Goal: Information Seeking & Learning: Check status

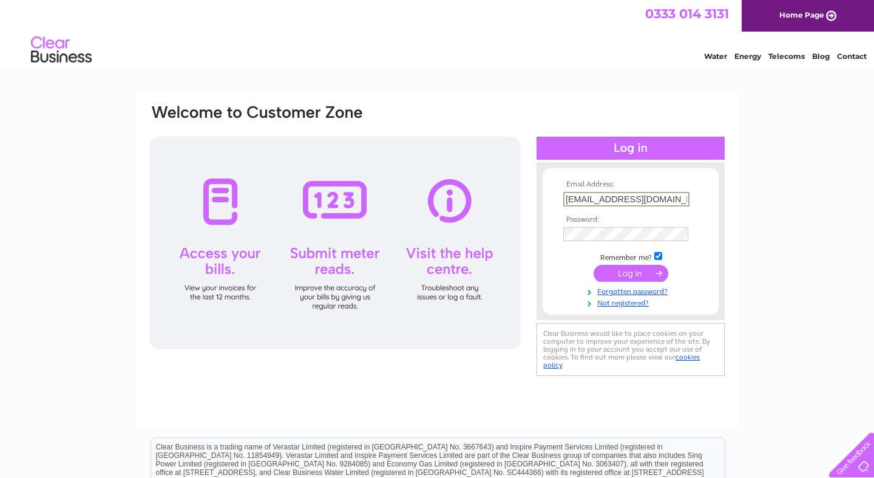
type input "[EMAIL_ADDRESS][DOMAIN_NAME]"
click at [631, 272] on input "submit" at bounding box center [631, 273] width 75 height 17
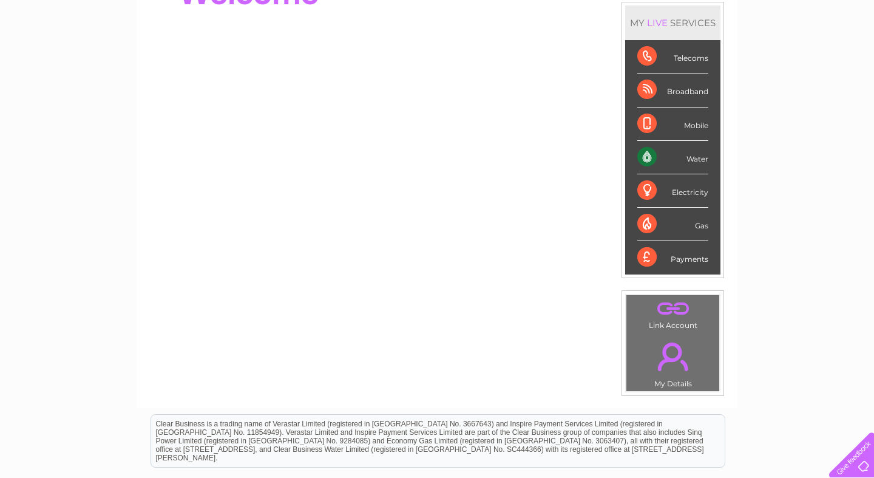
scroll to position [160, 0]
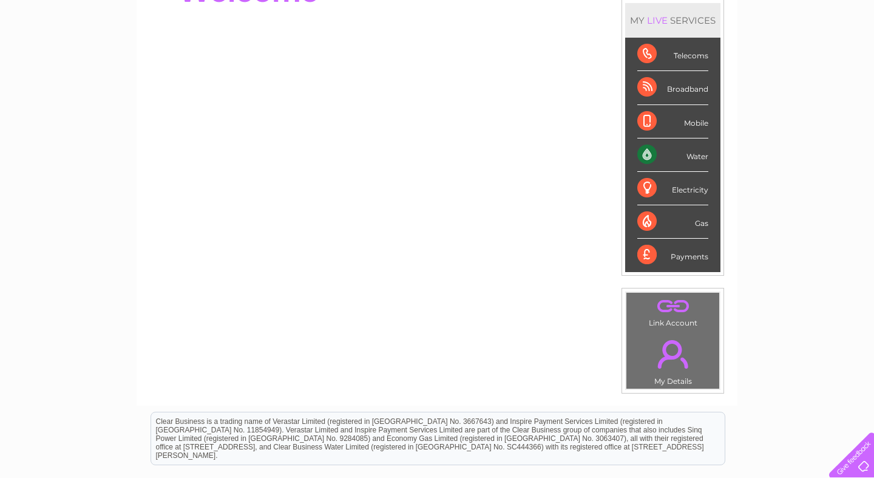
click at [697, 155] on div "Water" at bounding box center [672, 154] width 71 height 33
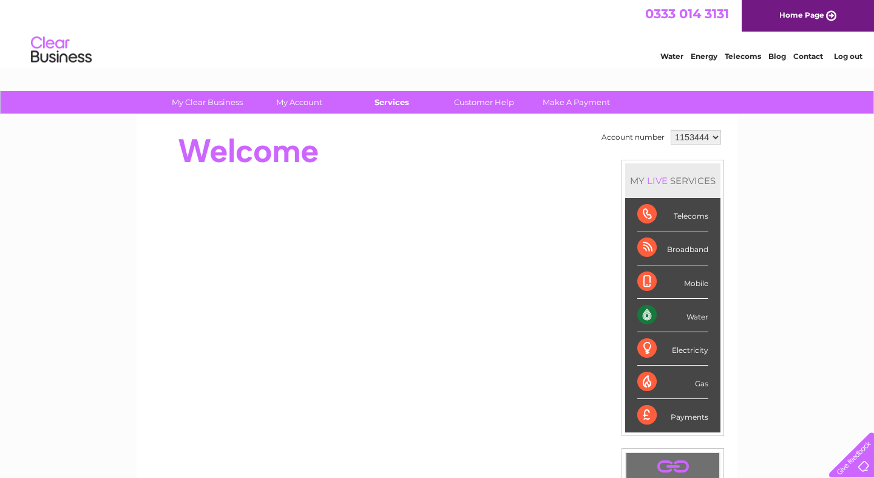
scroll to position [0, 0]
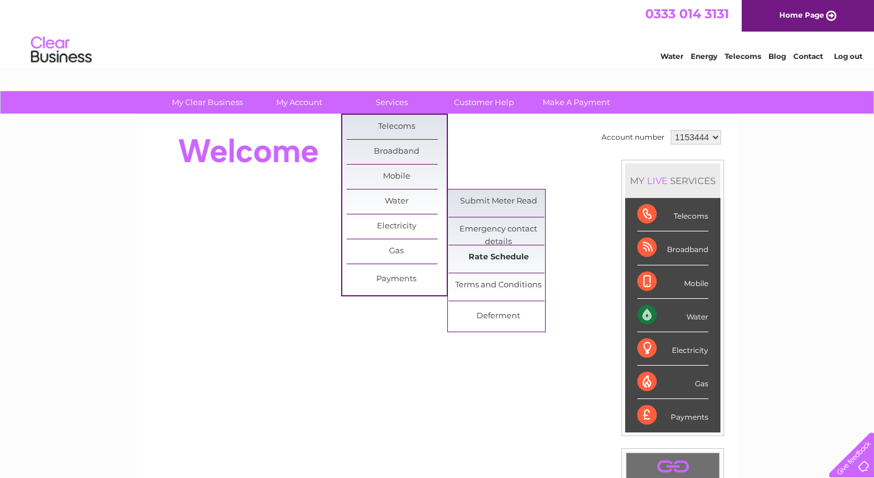
click at [481, 263] on link "Rate Schedule" at bounding box center [498, 257] width 100 height 24
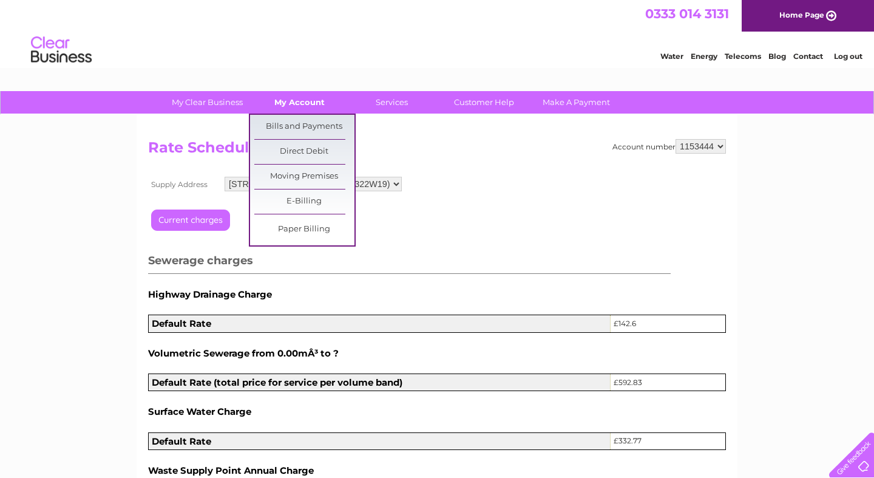
click at [297, 105] on link "My Account" at bounding box center [299, 102] width 100 height 22
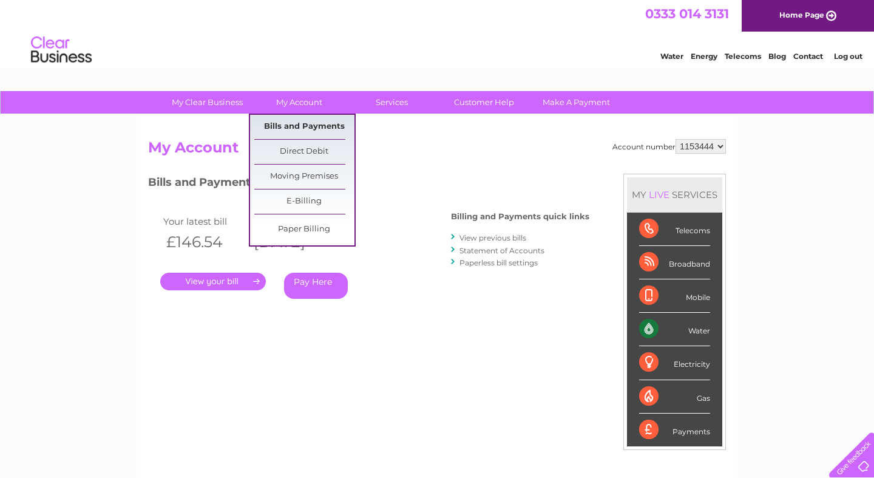
click at [290, 125] on link "Bills and Payments" at bounding box center [304, 127] width 100 height 24
